Goal: Task Accomplishment & Management: Use online tool/utility

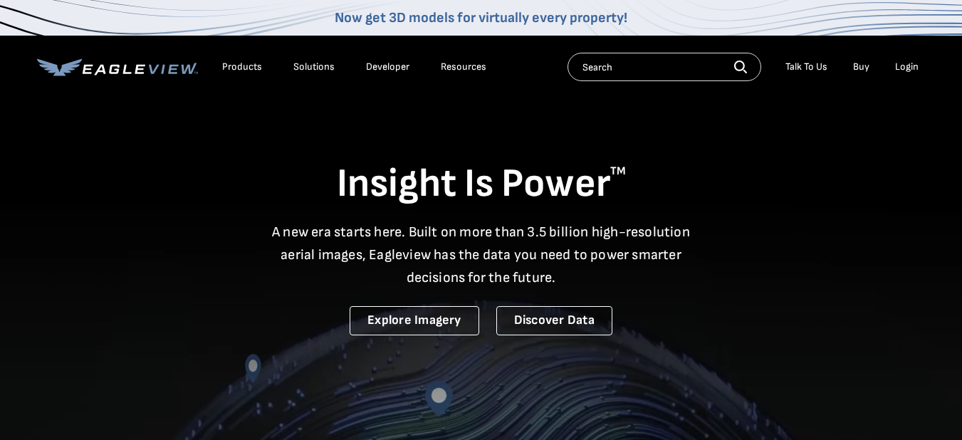
click at [902, 66] on div "Login" at bounding box center [907, 67] width 24 height 13
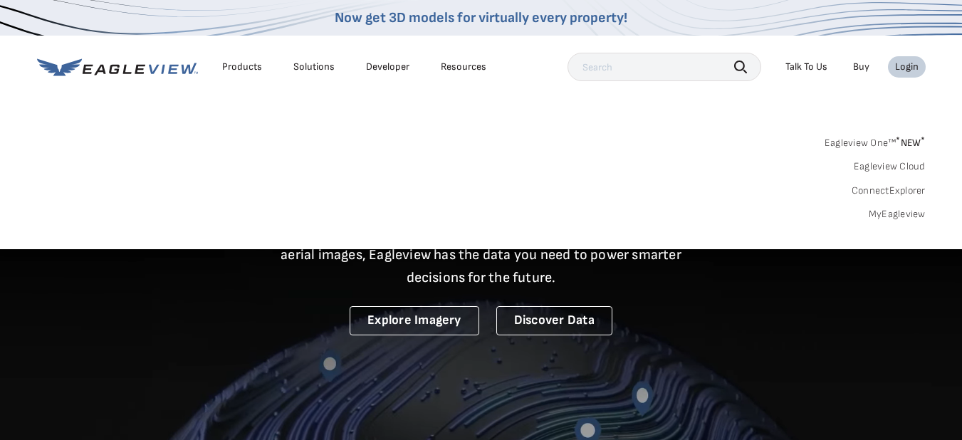
click at [884, 215] on link "MyEagleview" at bounding box center [897, 214] width 57 height 13
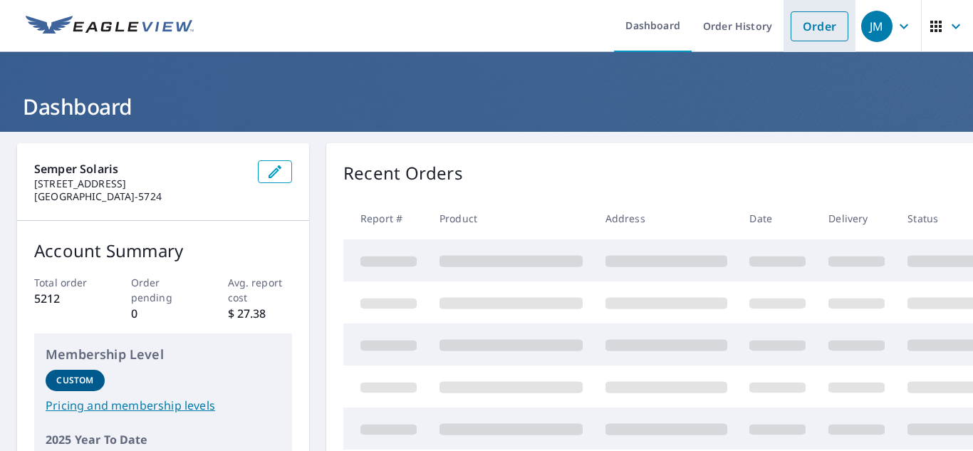
click at [803, 27] on link "Order" at bounding box center [820, 26] width 58 height 30
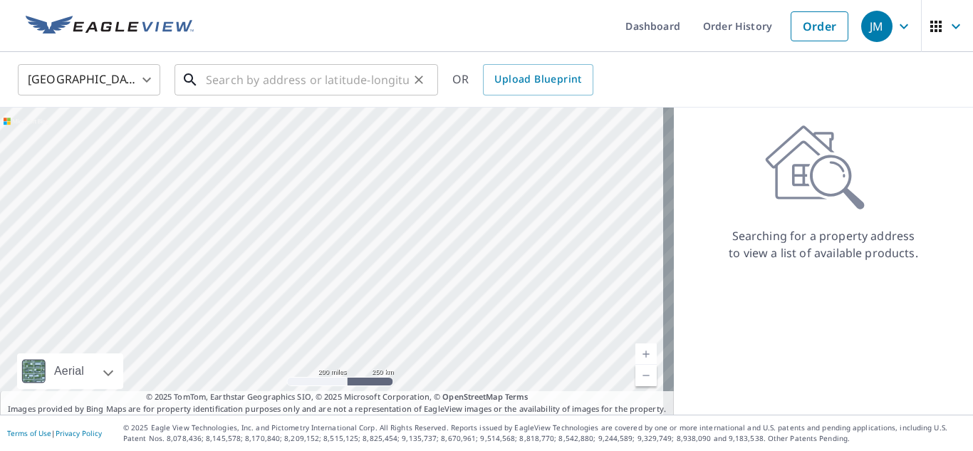
click at [245, 83] on input "text" at bounding box center [307, 80] width 203 height 40
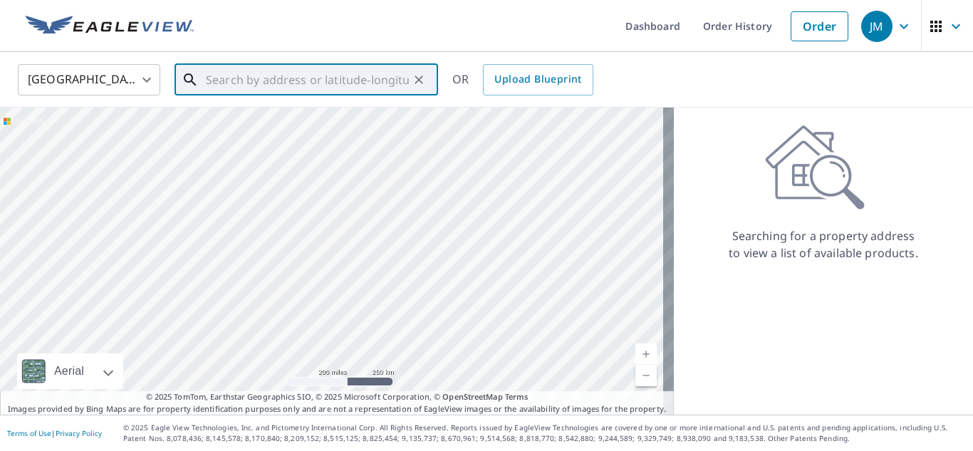
paste input "1009 Magnolia Street Oakdale CA 95361"
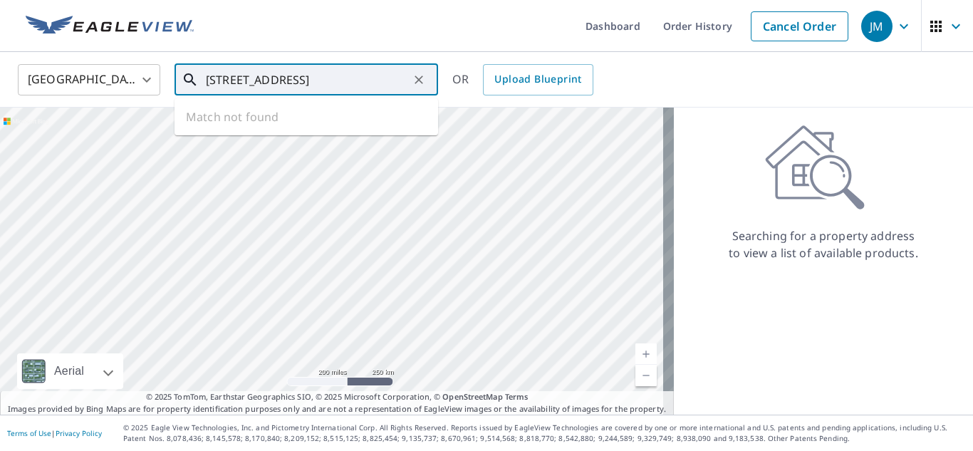
scroll to position [0, 14]
click at [297, 131] on p "[GEOGRAPHIC_DATA]" at bounding box center [315, 137] width 224 height 14
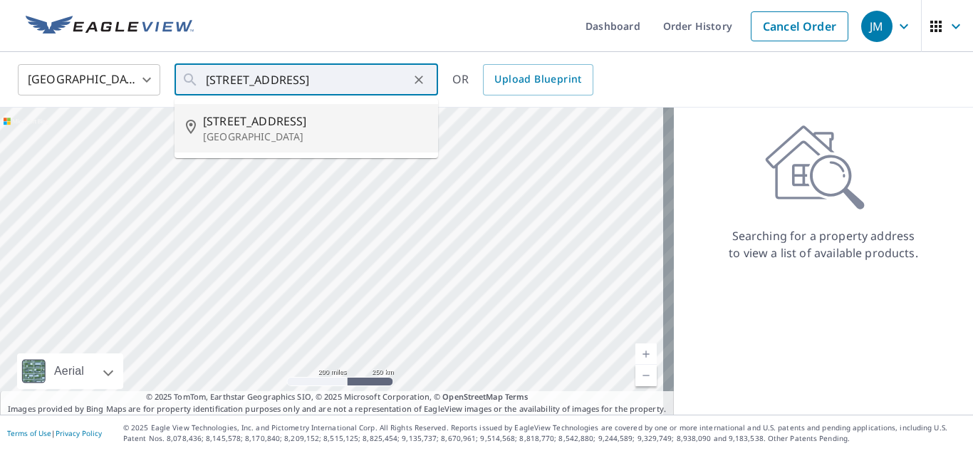
type input "1009 Magnolia St Oakdale, CA 95361"
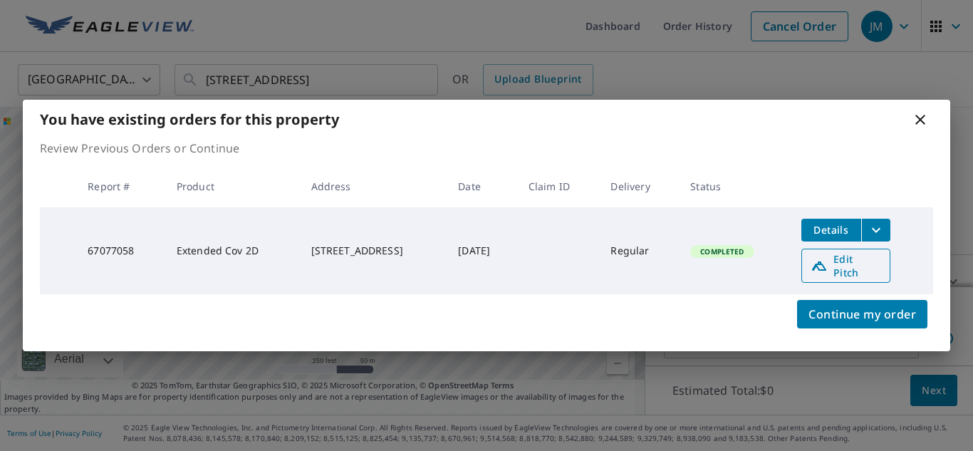
click at [849, 263] on span "Edit Pitch" at bounding box center [846, 265] width 71 height 27
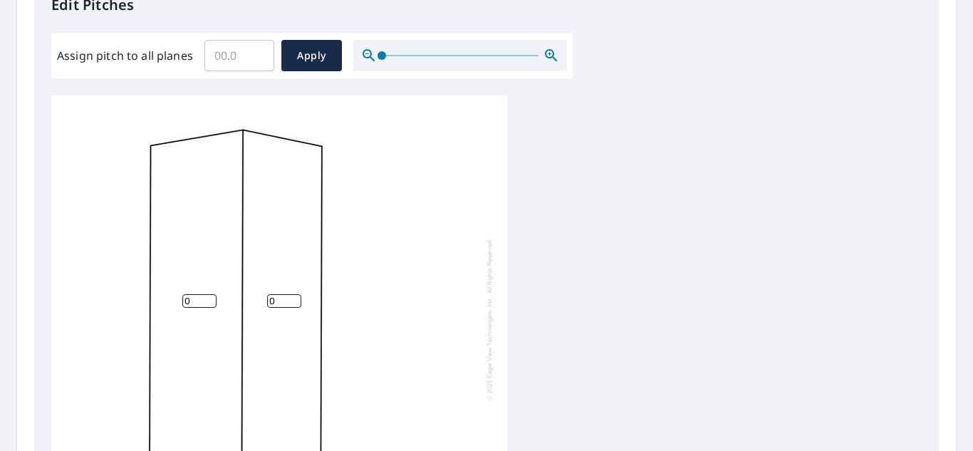
scroll to position [499, 0]
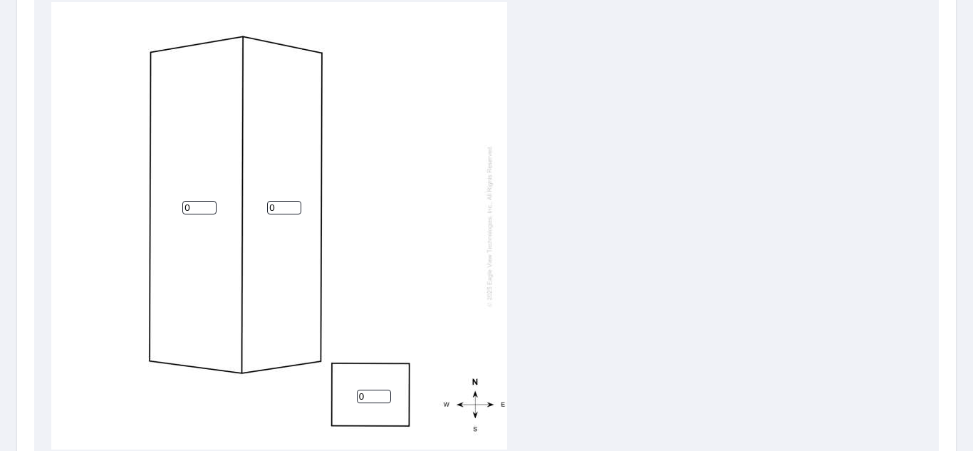
click at [205, 214] on input "0" at bounding box center [199, 208] width 34 height 14
type input "2"
click at [283, 209] on input "0" at bounding box center [284, 208] width 34 height 14
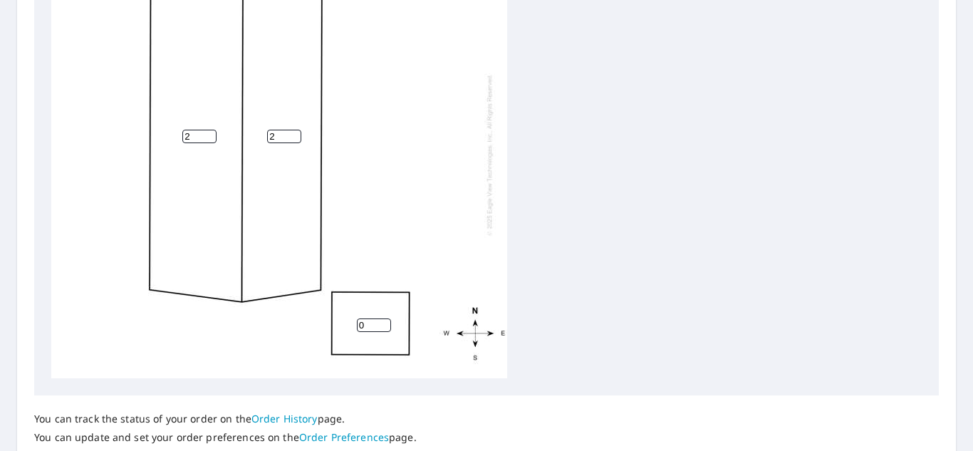
scroll to position [676, 0]
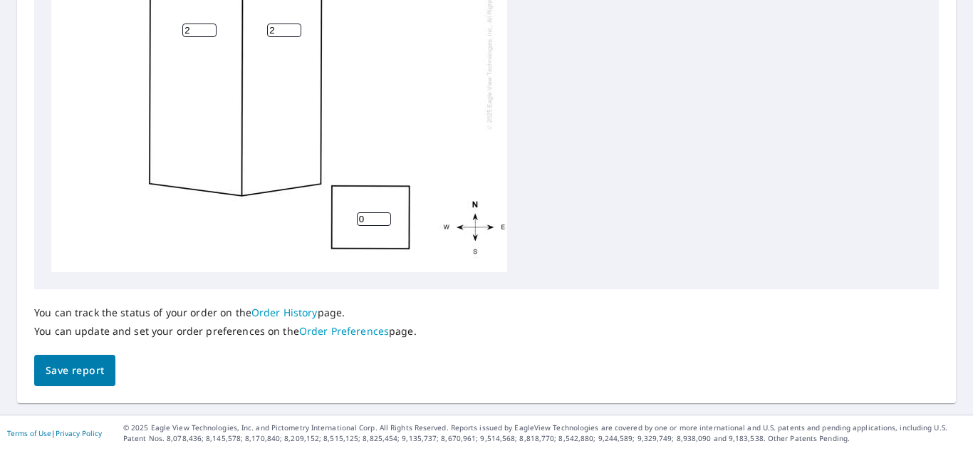
type input "2"
click at [76, 366] on span "Save report" at bounding box center [75, 371] width 58 height 18
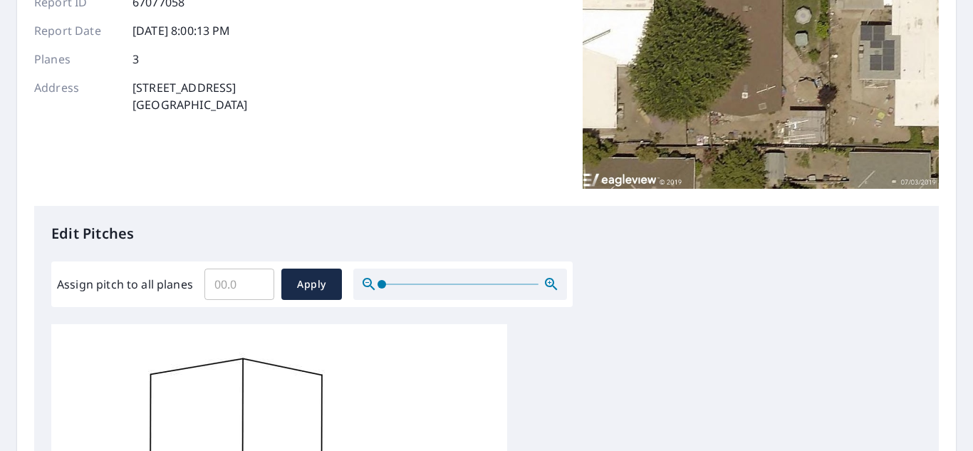
scroll to position [0, 0]
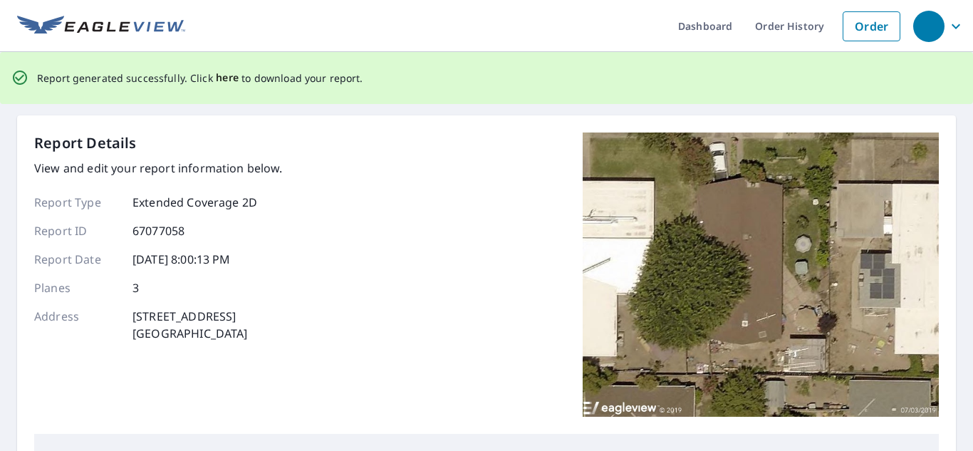
click at [222, 80] on span "here" at bounding box center [228, 78] width 24 height 18
